Goal: Information Seeking & Learning: Check status

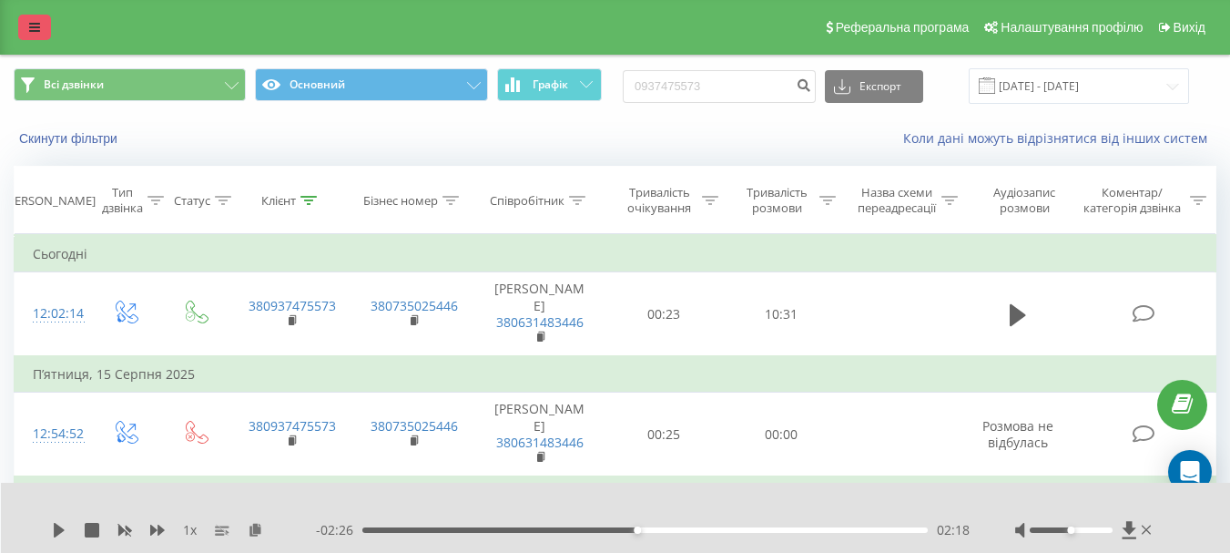
click at [32, 25] on icon at bounding box center [34, 27] width 11 height 13
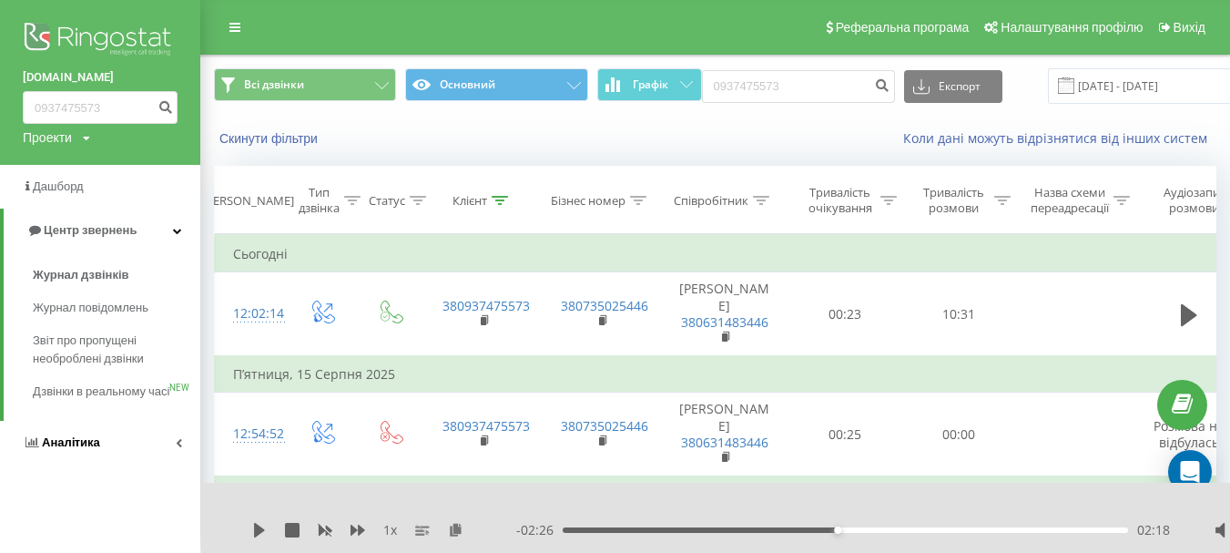
click at [66, 449] on span "Аналiтика" at bounding box center [71, 442] width 58 height 14
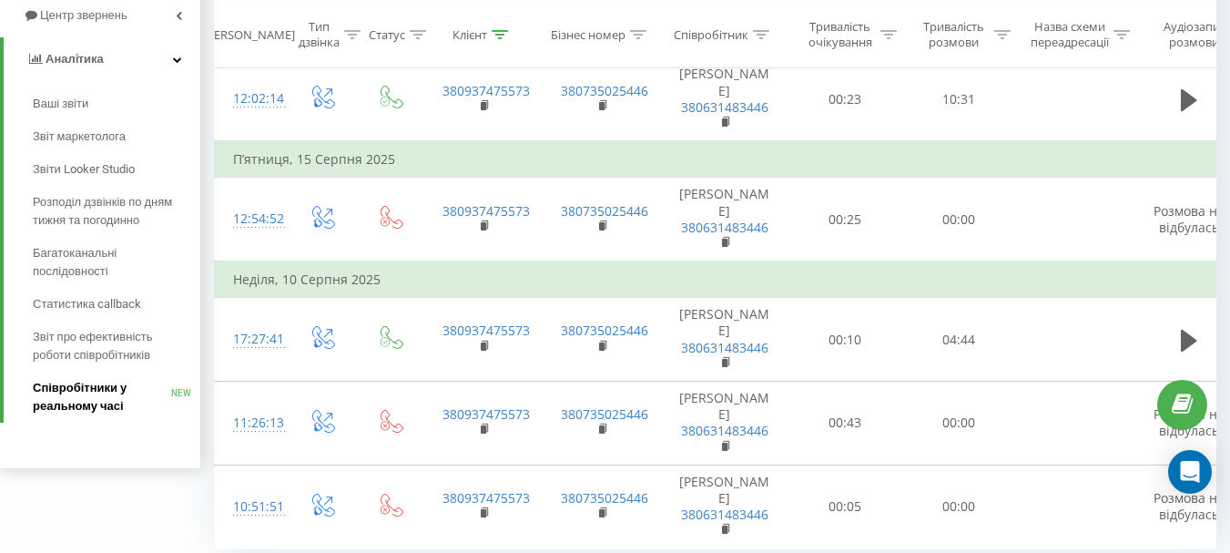
scroll to position [267, 0]
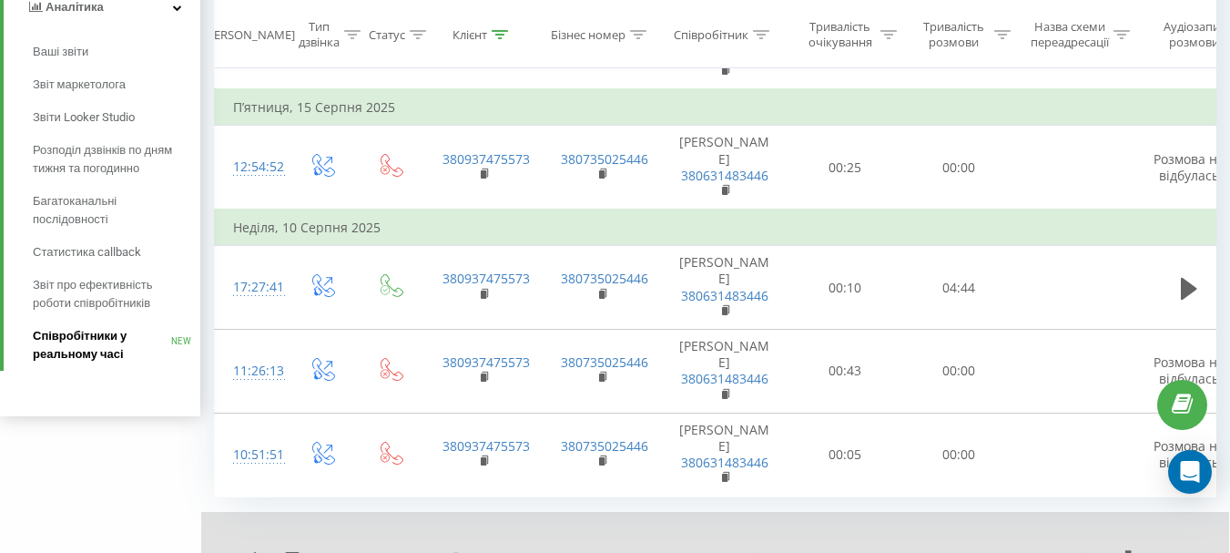
click at [105, 336] on span "Співробітники у реальному часі" at bounding box center [102, 345] width 138 height 36
click at [91, 341] on span "Співробітники у реальному часі" at bounding box center [102, 345] width 138 height 36
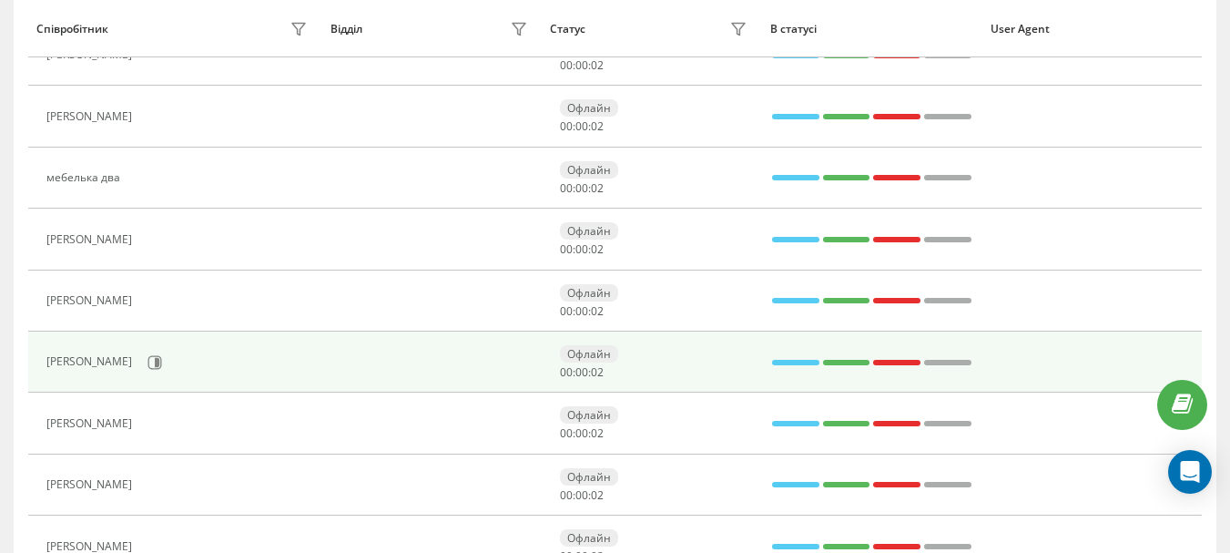
scroll to position [1340, 0]
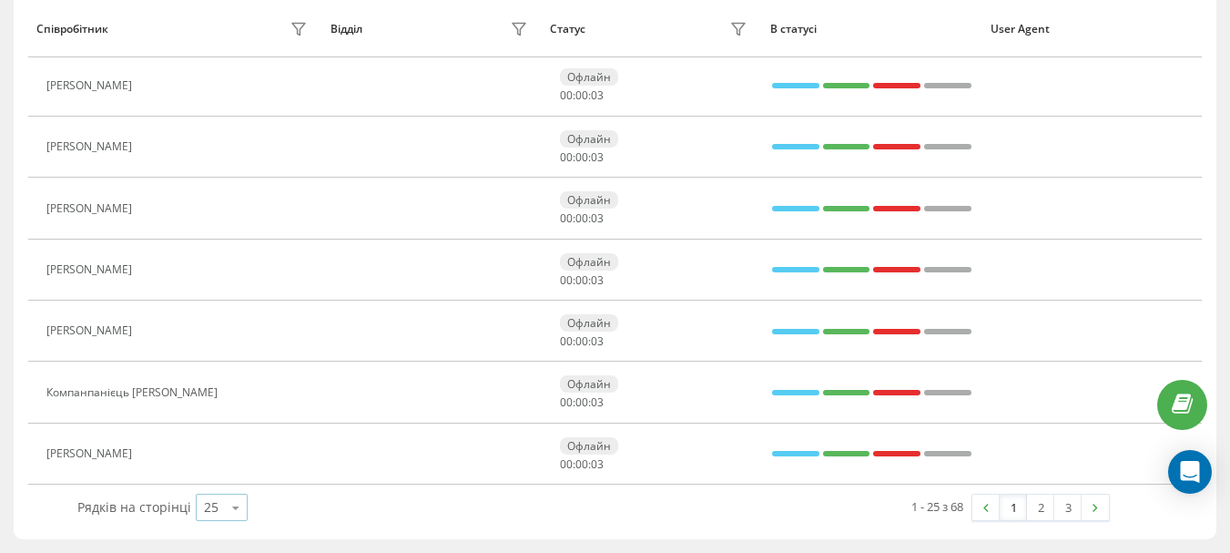
click at [237, 502] on icon at bounding box center [235, 508] width 27 height 36
click at [229, 484] on div "100" at bounding box center [222, 481] width 50 height 26
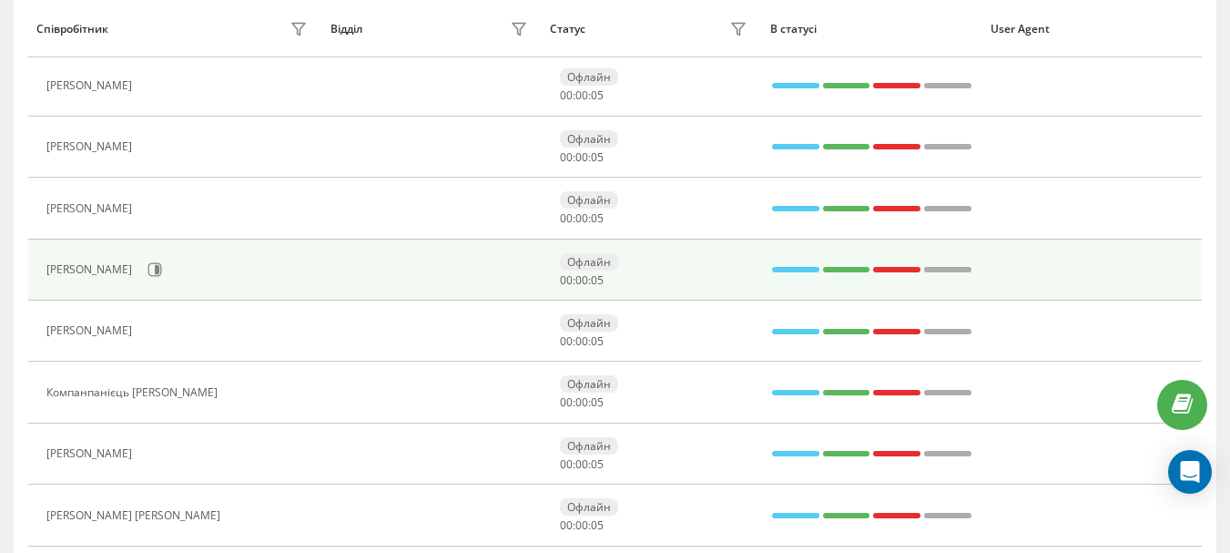
click at [363, 250] on td at bounding box center [431, 270] width 220 height 61
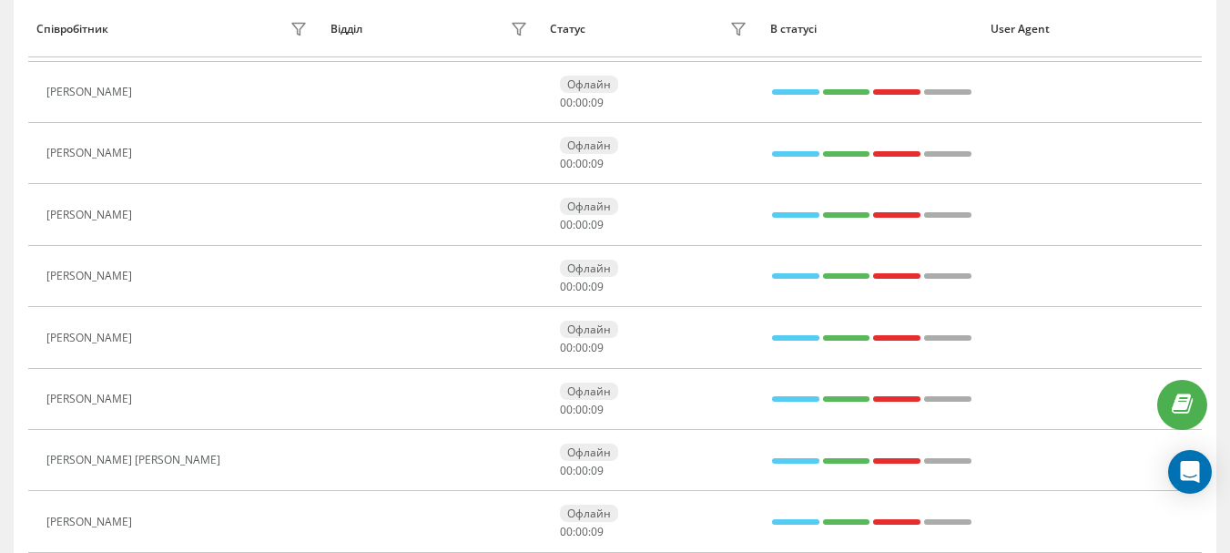
scroll to position [3052, 0]
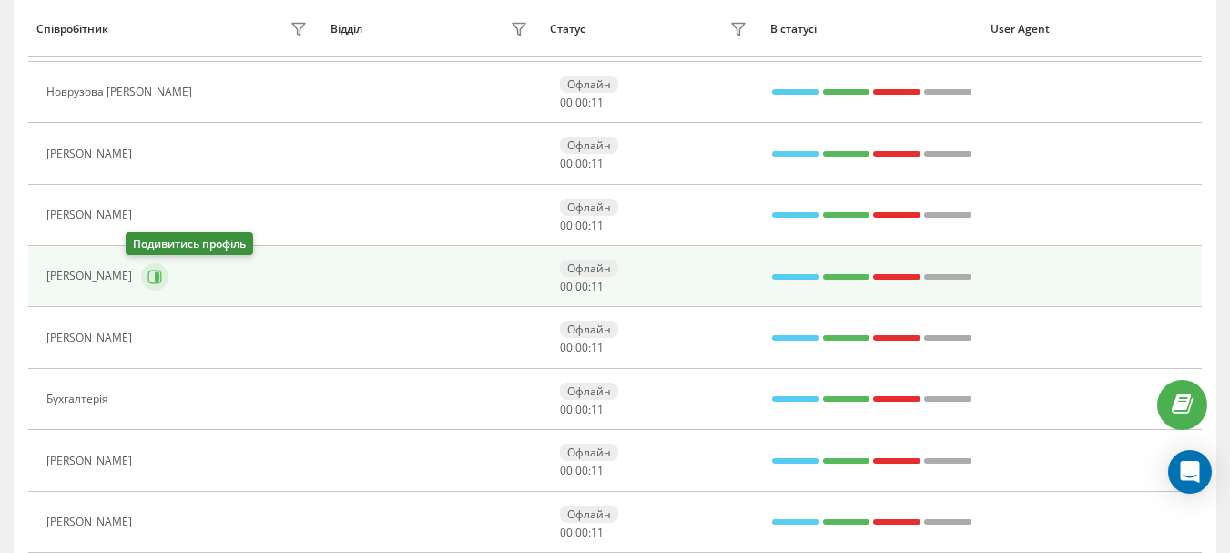
click at [155, 280] on icon at bounding box center [157, 275] width 5 height 9
